Goal: Information Seeking & Learning: Learn about a topic

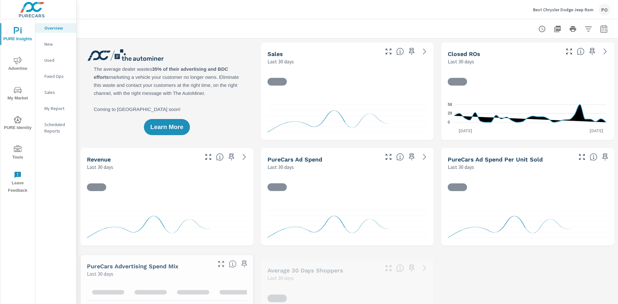
click at [18, 63] on icon "nav menu" at bounding box center [18, 61] width 8 height 8
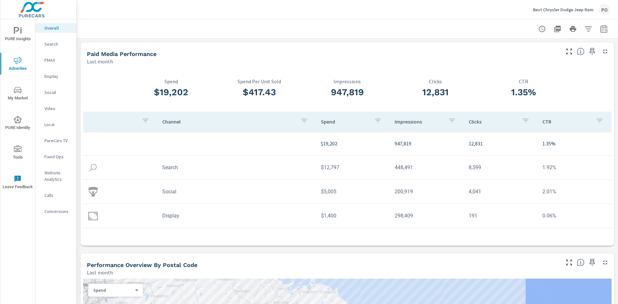
scroll to position [97, 0]
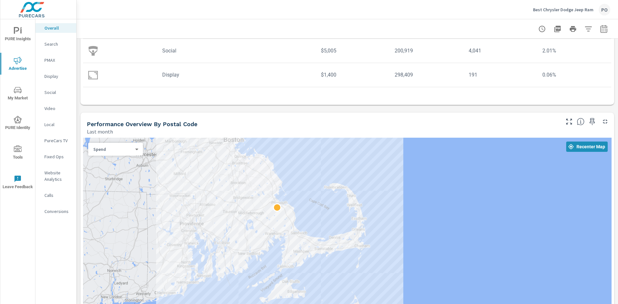
scroll to position [225, 0]
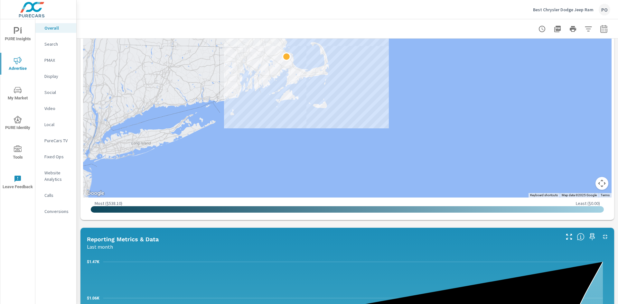
scroll to position [386, 0]
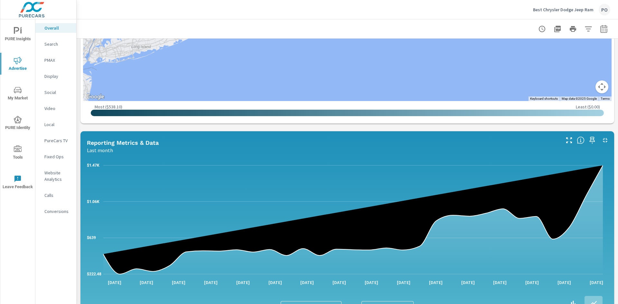
click at [53, 178] on p "Website Analytics" at bounding box center [57, 176] width 27 height 13
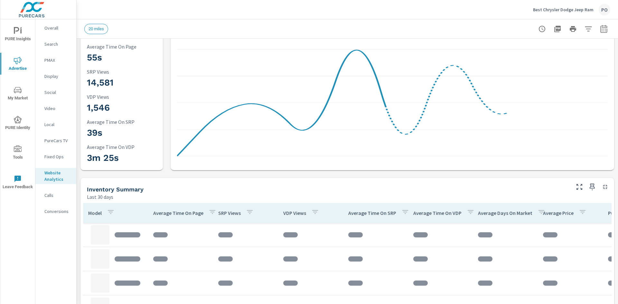
scroll to position [97, 0]
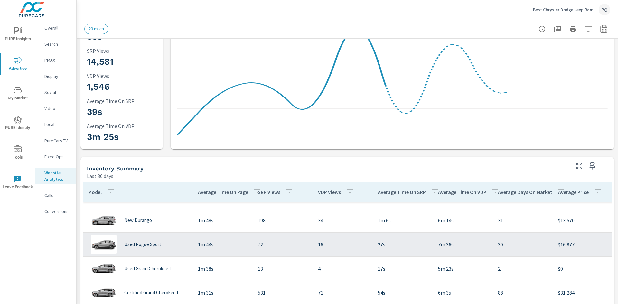
scroll to position [97, 0]
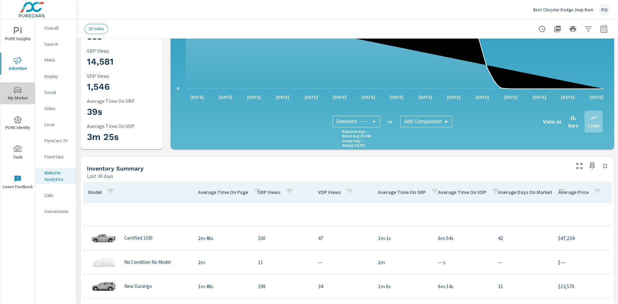
click at [16, 92] on icon "nav menu" at bounding box center [18, 90] width 8 height 8
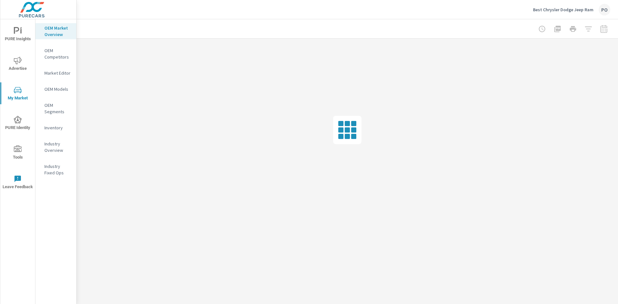
click at [18, 149] on icon "nav menu" at bounding box center [18, 148] width 8 height 6
click at [18, 120] on icon "nav menu" at bounding box center [17, 120] width 2 height 1
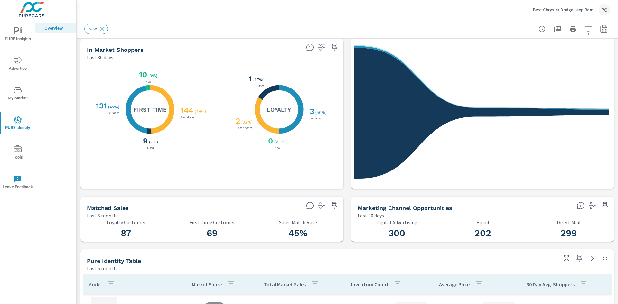
scroll to position [97, 0]
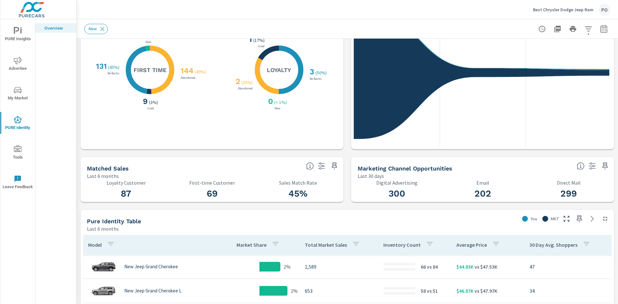
scroll to position [161, 0]
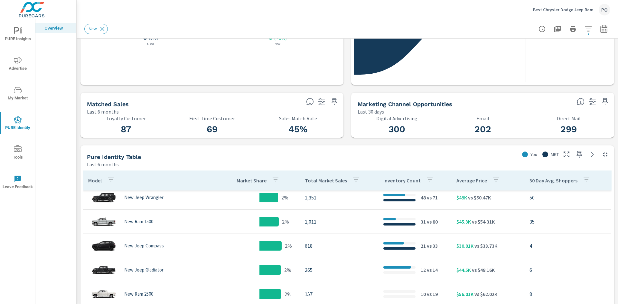
scroll to position [97, 0]
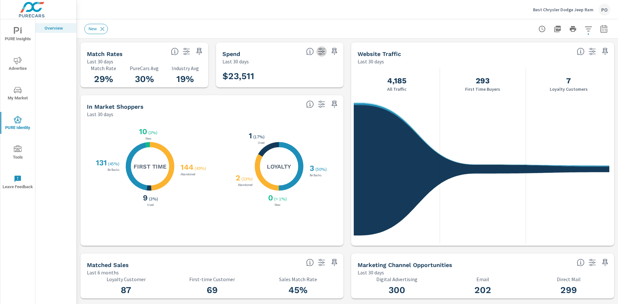
click at [319, 52] on icon "button" at bounding box center [322, 52] width 8 height 8
click at [264, 103] on div "In Market Shoppers" at bounding box center [194, 106] width 214 height 7
click at [229, 75] on h3 "$23,511" at bounding box center [238, 76] width 32 height 11
click at [233, 54] on h5 "Spend" at bounding box center [231, 54] width 18 height 7
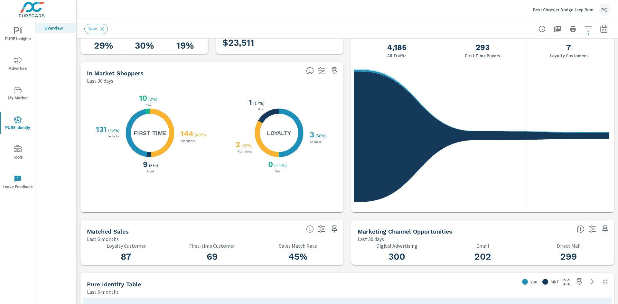
scroll to position [64, 0]
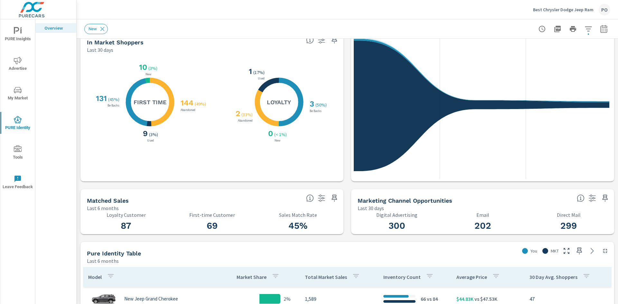
click at [147, 124] on icon at bounding box center [149, 123] width 5 height 5
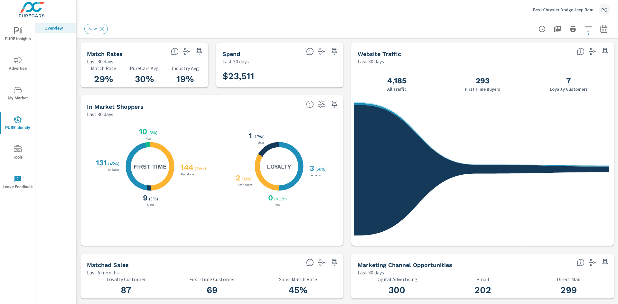
click at [321, 104] on icon "button" at bounding box center [321, 104] width 7 height 7
click at [282, 115] on p "Filters" at bounding box center [278, 115] width 86 height 13
click at [277, 119] on p "Filters" at bounding box center [278, 115] width 86 height 13
click at [278, 110] on p "Filters" at bounding box center [278, 115] width 86 height 13
click at [279, 117] on p "Filters" at bounding box center [278, 115] width 86 height 13
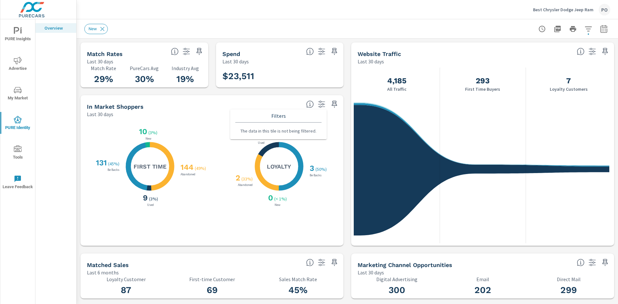
click at [247, 121] on p "Filters" at bounding box center [278, 115] width 86 height 13
click at [173, 123] on div "X X X X 144 ( 49% ) Abandoned 9 ( 3% ) Used 131 ( 45% ) Be Backs 10 ( 3% ) New …" at bounding box center [212, 181] width 258 height 123
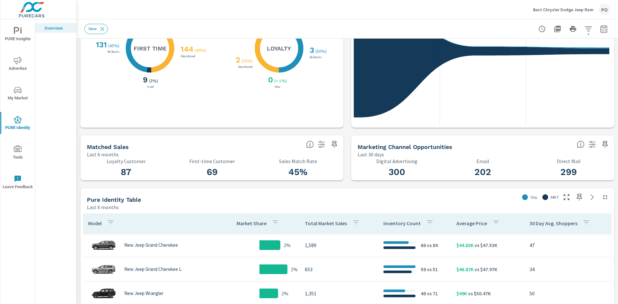
scroll to position [193, 0]
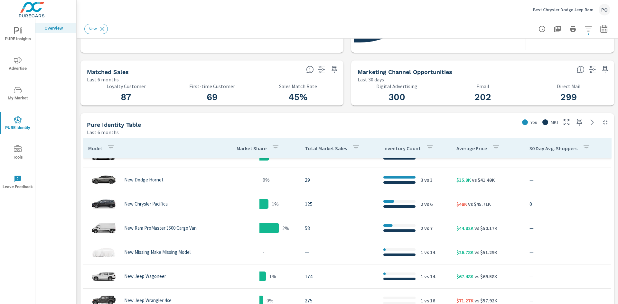
scroll to position [195, 0]
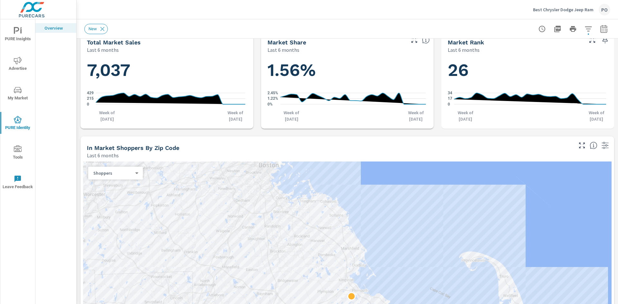
scroll to position [547, 0]
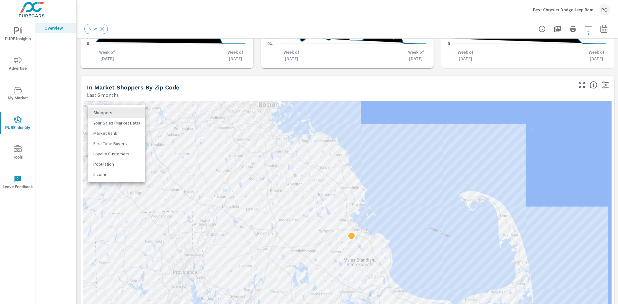
click at [136, 113] on body "PURE Insights Advertise My Market PURE Identity Tools Leave Feedback Overview B…" at bounding box center [309, 152] width 618 height 304
click at [123, 124] on li "Your Sales (Market Data)" at bounding box center [116, 123] width 57 height 10
click at [138, 110] on body "PURE Insights Advertise My Market PURE Identity Tools Leave Feedback Overview B…" at bounding box center [309, 152] width 618 height 304
click at [123, 127] on li "Market Rank" at bounding box center [116, 123] width 57 height 10
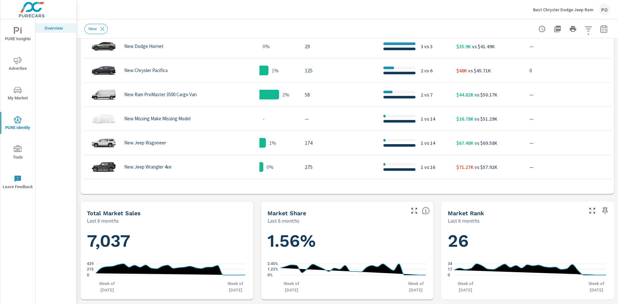
scroll to position [225, 0]
